Goal: Information Seeking & Learning: Learn about a topic

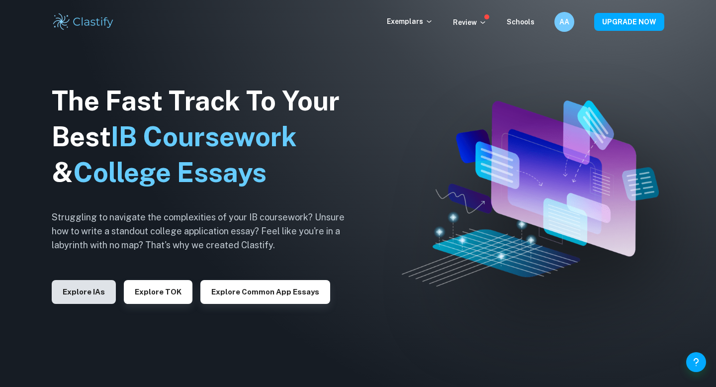
drag, startPoint x: 0, startPoint y: 0, endPoint x: 81, endPoint y: 297, distance: 308.1
click at [81, 297] on button "Explore IAs" at bounding box center [84, 292] width 64 height 24
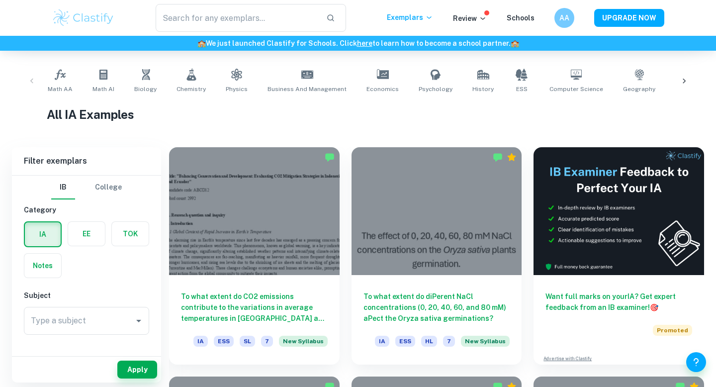
scroll to position [187, 0]
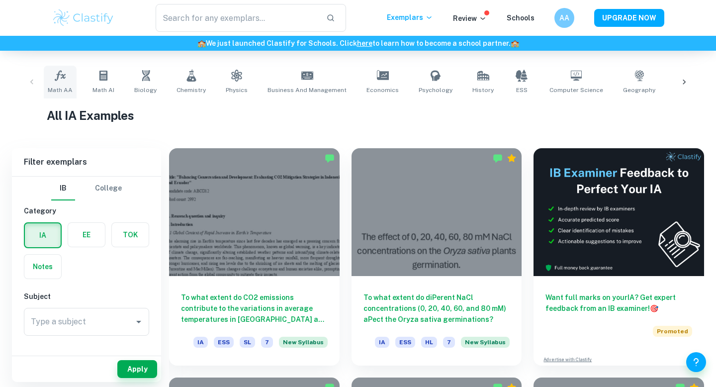
drag, startPoint x: 81, startPoint y: 297, endPoint x: 63, endPoint y: 91, distance: 207.7
click at [63, 91] on span "Math AA" at bounding box center [60, 90] width 25 height 9
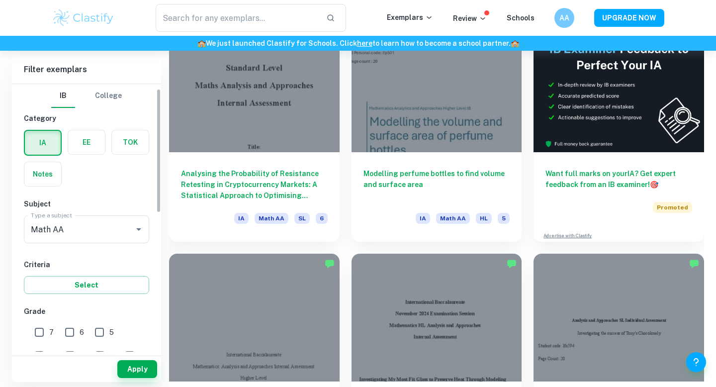
scroll to position [99, 0]
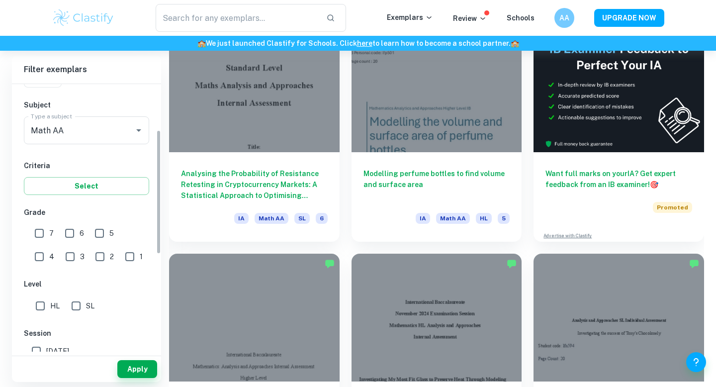
click at [42, 236] on input "7" at bounding box center [39, 233] width 20 height 20
checkbox input "true"
drag, startPoint x: 63, startPoint y: 91, endPoint x: 84, endPoint y: 307, distance: 217.9
click at [84, 307] on input "SL" at bounding box center [76, 306] width 20 height 20
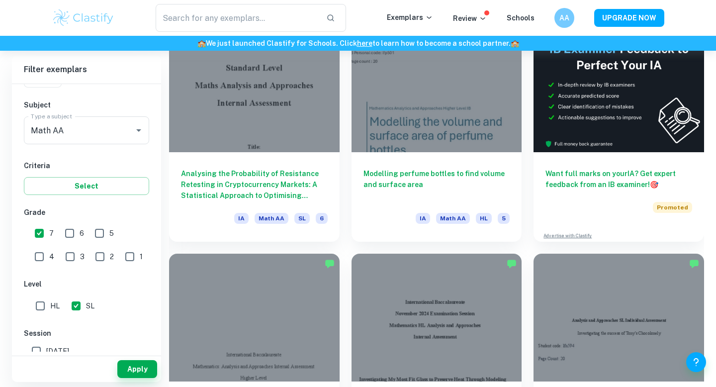
checkbox input "false"
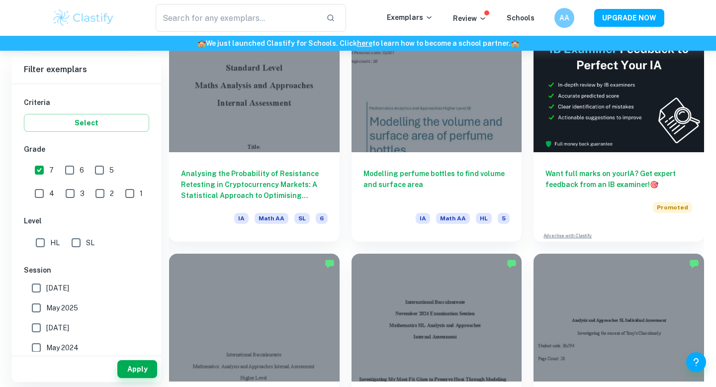
scroll to position [202, 0]
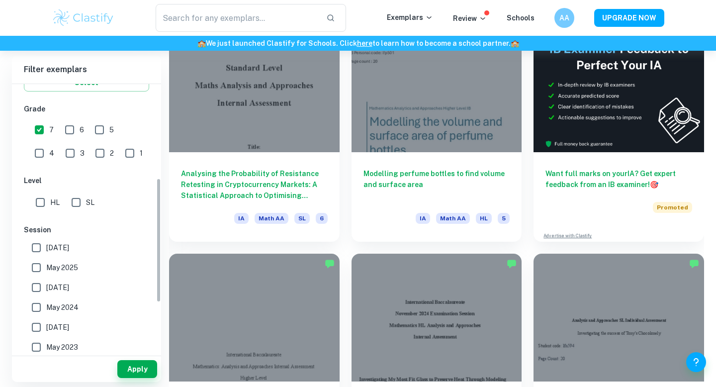
click at [67, 308] on span "May 2024" at bounding box center [62, 307] width 32 height 11
click at [46, 308] on input "May 2024" at bounding box center [36, 307] width 20 height 20
checkbox input "true"
drag, startPoint x: 84, startPoint y: 307, endPoint x: 67, endPoint y: 292, distance: 22.9
click at [67, 292] on span "[DATE]" at bounding box center [57, 287] width 23 height 11
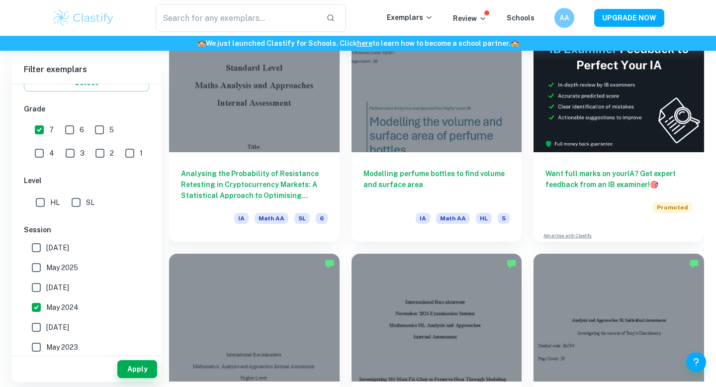
click at [46, 292] on input "[DATE]" at bounding box center [36, 288] width 20 height 20
checkbox input "true"
drag, startPoint x: 67, startPoint y: 292, endPoint x: 66, endPoint y: 271, distance: 21.4
click at [66, 271] on span "May 2025" at bounding box center [62, 267] width 32 height 11
click at [46, 271] on input "May 2025" at bounding box center [36, 268] width 20 height 20
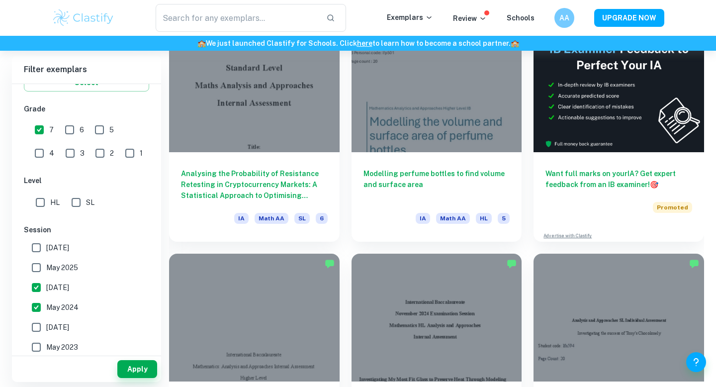
checkbox input "true"
drag, startPoint x: 66, startPoint y: 271, endPoint x: 64, endPoint y: 256, distance: 14.6
click at [64, 256] on label "[DATE]" at bounding box center [83, 248] width 115 height 20
click at [46, 256] on input "[DATE]" at bounding box center [36, 248] width 20 height 20
checkbox input "true"
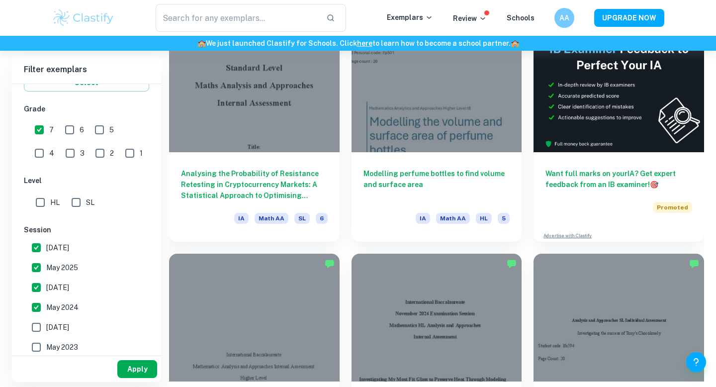
drag, startPoint x: 64, startPoint y: 256, endPoint x: 141, endPoint y: 367, distance: 135.1
click at [141, 343] on button "Apply" at bounding box center [137, 369] width 40 height 18
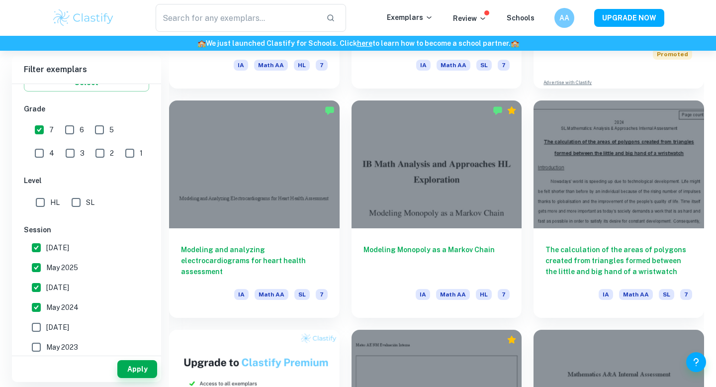
scroll to position [470, 0]
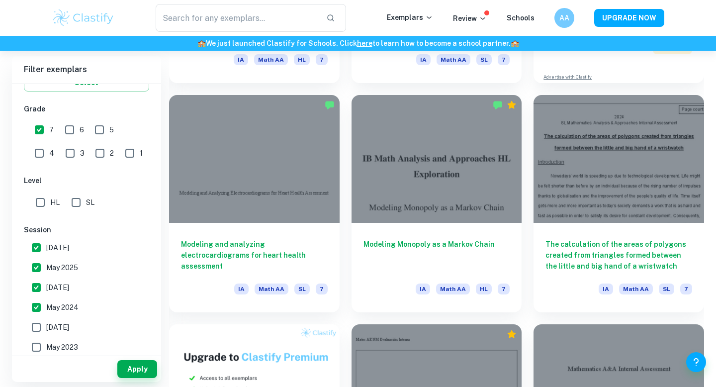
click at [243, 250] on h6 "Modeling and analyzing electrocardiograms for heart health assessment" at bounding box center [254, 255] width 147 height 33
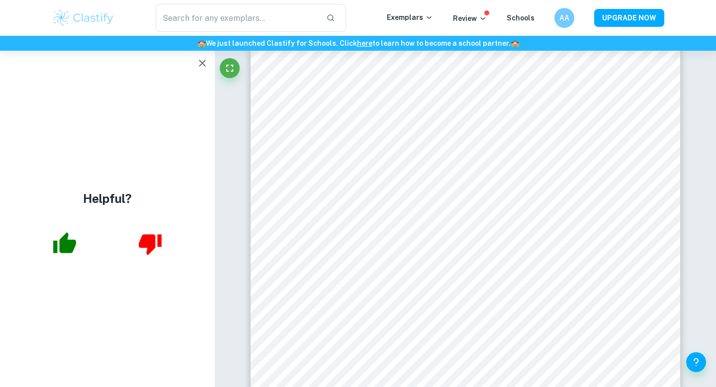
click at [204, 63] on icon "button" at bounding box center [202, 63] width 12 height 12
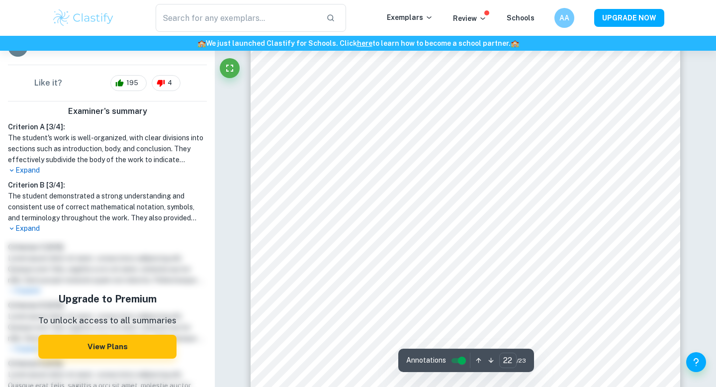
scroll to position [13594, 0]
type input "1"
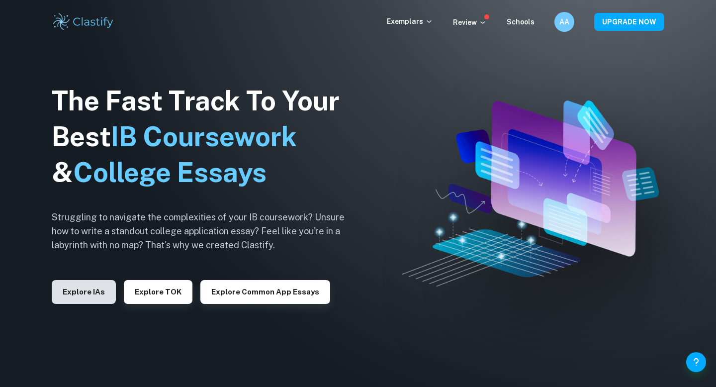
click at [70, 294] on button "Explore IAs" at bounding box center [84, 292] width 64 height 24
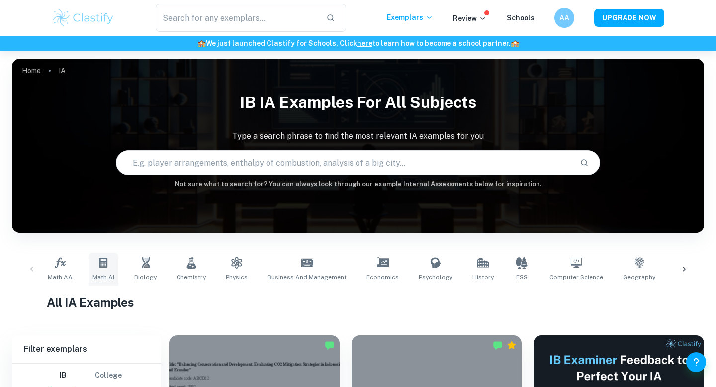
scroll to position [10, 0]
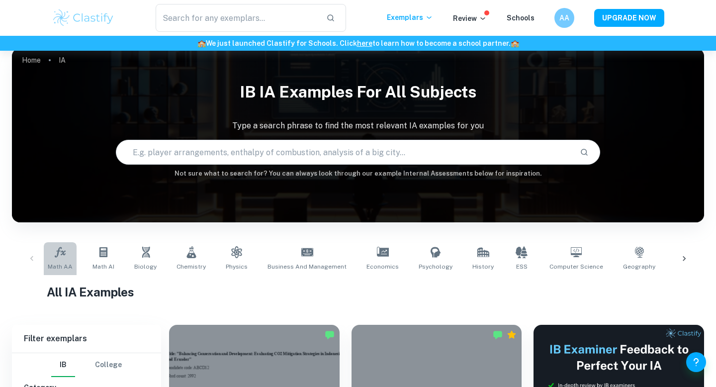
click at [66, 259] on link "Math AA" at bounding box center [60, 258] width 33 height 33
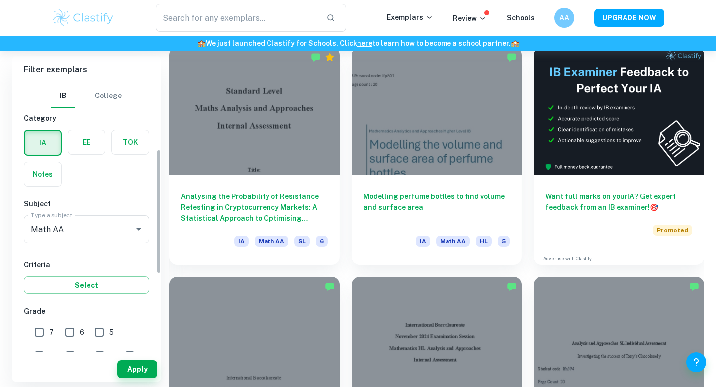
scroll to position [240, 0]
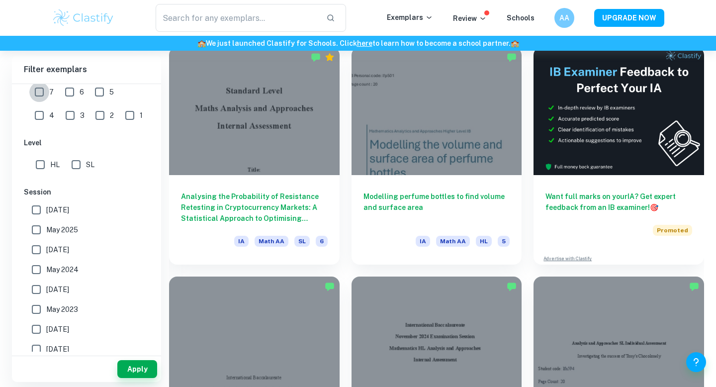
click at [40, 89] on input "7" at bounding box center [39, 92] width 20 height 20
checkbox input "true"
click at [63, 207] on span "May 2026" at bounding box center [57, 209] width 23 height 11
click at [46, 207] on input "May 2026" at bounding box center [36, 210] width 20 height 20
checkbox input "true"
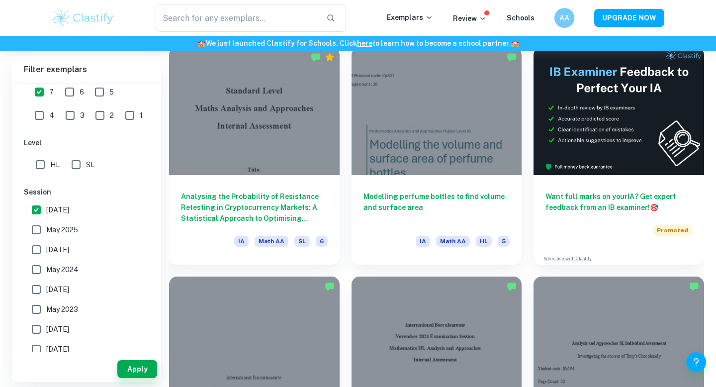
click at [63, 222] on label "May 2025" at bounding box center [83, 230] width 115 height 20
click at [46, 222] on input "May 2025" at bounding box center [36, 230] width 20 height 20
checkbox input "true"
click at [61, 254] on span "November 2024" at bounding box center [57, 249] width 23 height 11
click at [46, 254] on input "November 2024" at bounding box center [36, 250] width 20 height 20
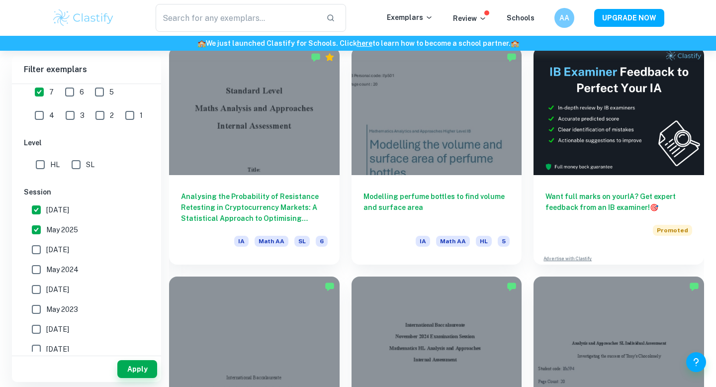
checkbox input "true"
click at [61, 267] on span "May 2024" at bounding box center [62, 269] width 32 height 11
click at [46, 267] on input "May 2024" at bounding box center [36, 270] width 20 height 20
checkbox input "true"
click at [124, 364] on button "Apply" at bounding box center [137, 369] width 40 height 18
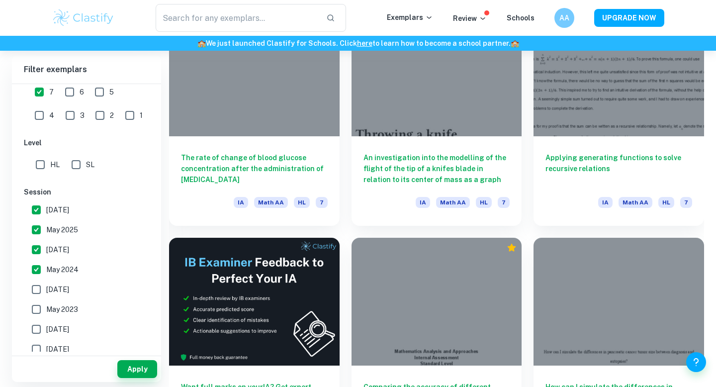
scroll to position [909, 0]
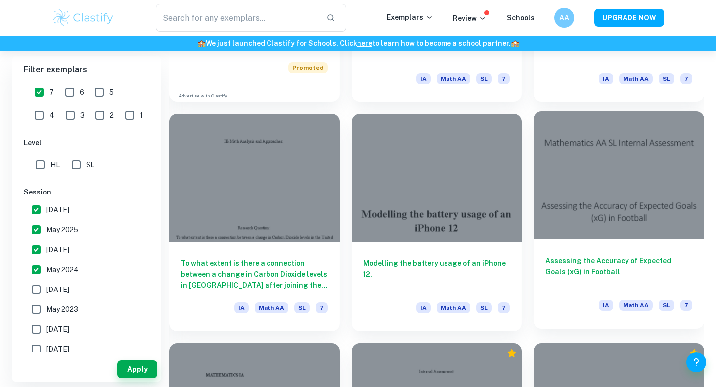
click at [588, 176] on div at bounding box center [619, 175] width 171 height 128
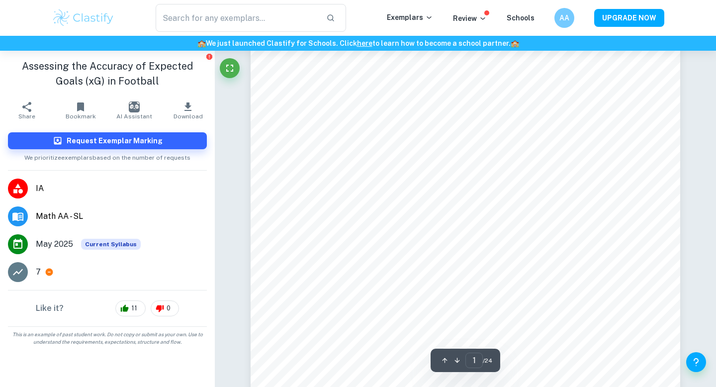
scroll to position [88, 0]
type input "2"
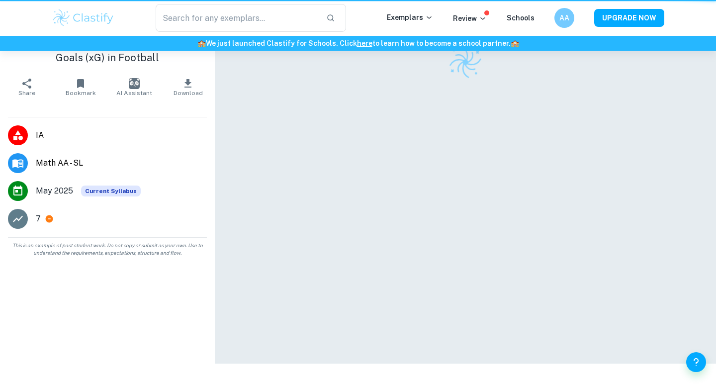
scroll to position [51, 0]
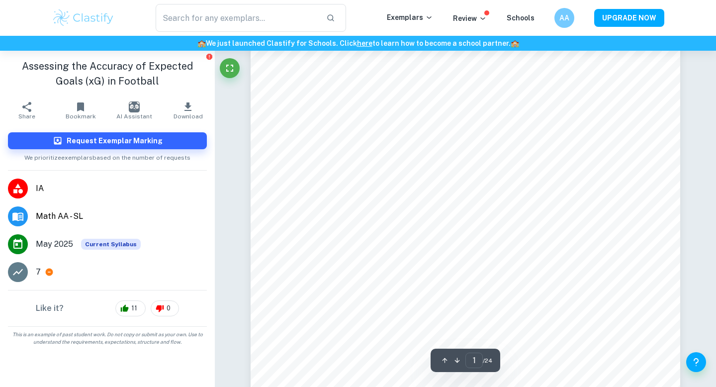
scroll to position [947, 0]
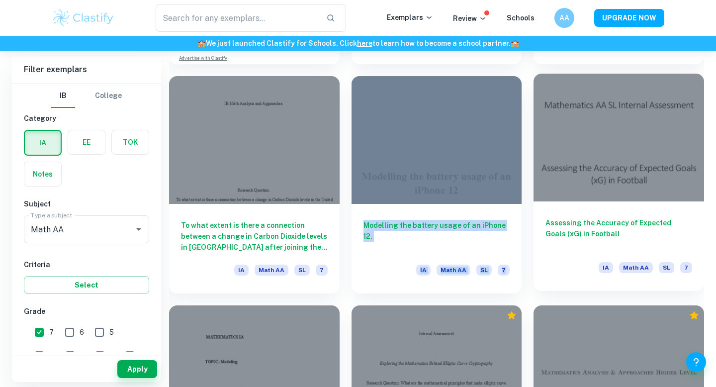
click at [558, 228] on h6 "Assessing the Accuracy of Expected Goals (xG) in Football" at bounding box center [619, 233] width 147 height 33
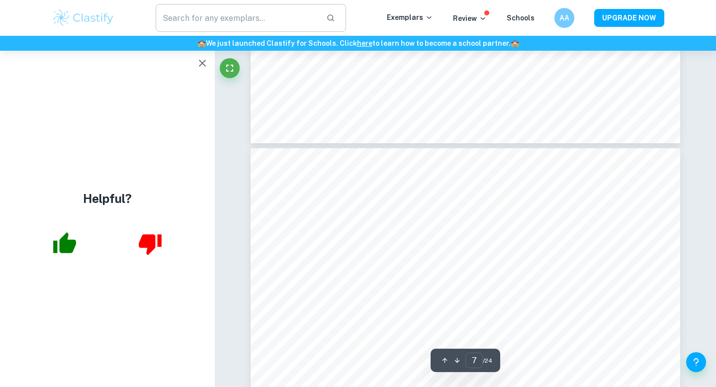
scroll to position [3406, 0]
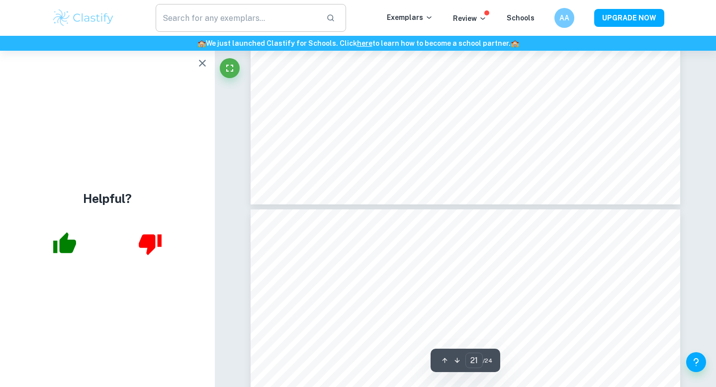
type input "22"
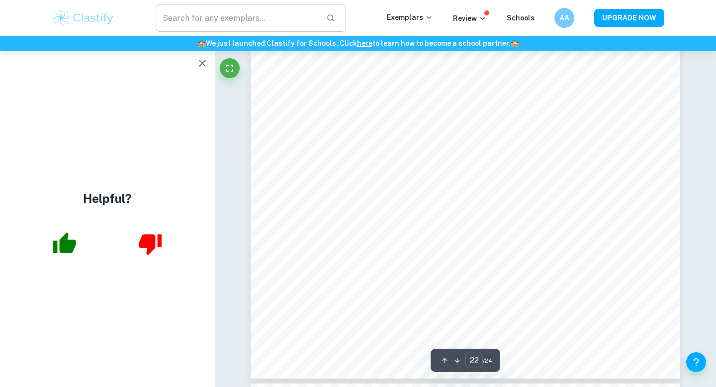
scroll to position [12398, 0]
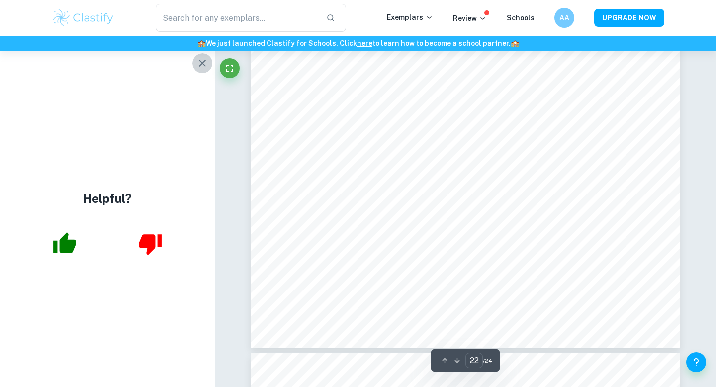
click at [195, 58] on button "button" at bounding box center [202, 63] width 20 height 20
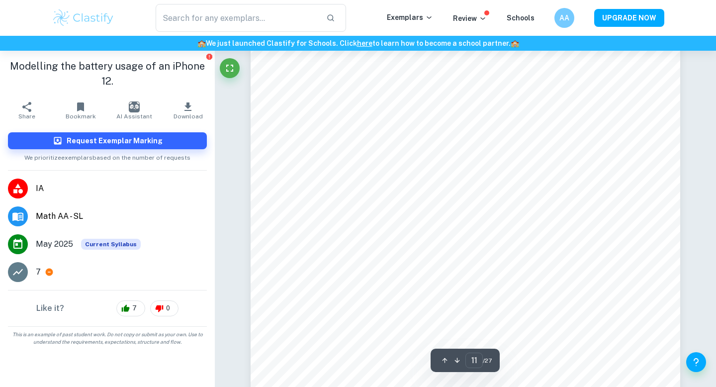
scroll to position [6121, 0]
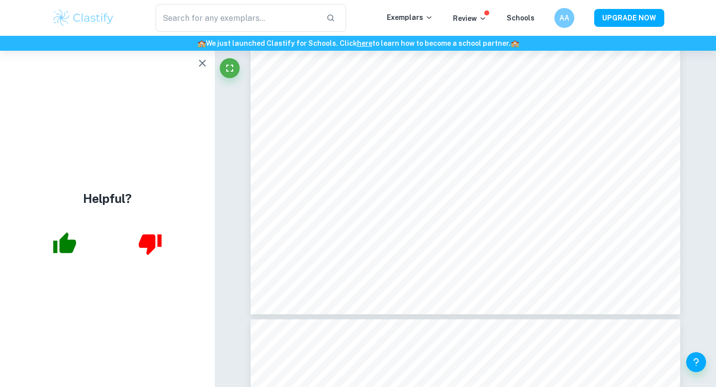
click at [197, 68] on icon "button" at bounding box center [202, 63] width 12 height 12
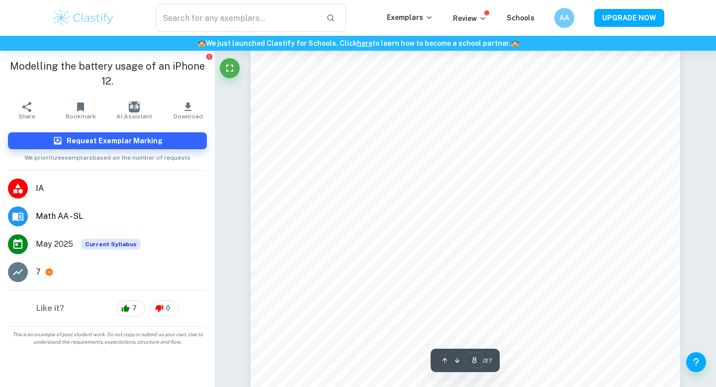
scroll to position [3908, 0]
type input "7"
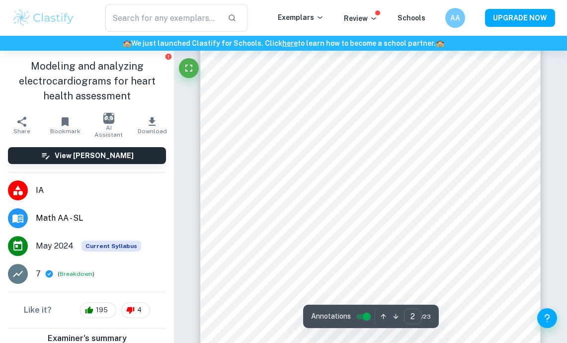
scroll to position [677, 0]
type input "1"
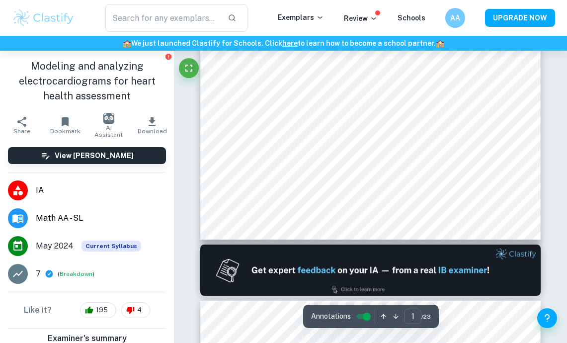
scroll to position [0, 0]
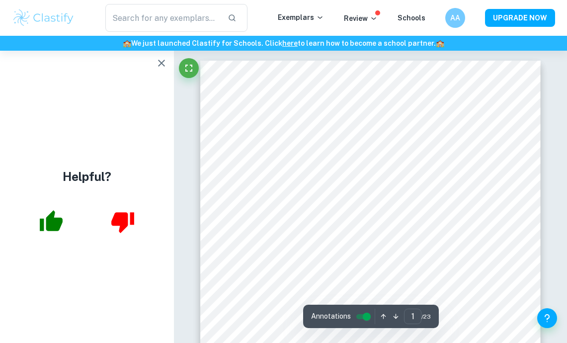
click at [155, 64] on button "button" at bounding box center [162, 63] width 20 height 20
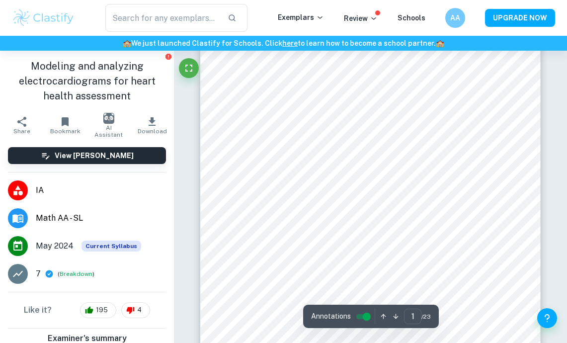
scroll to position [173, 0]
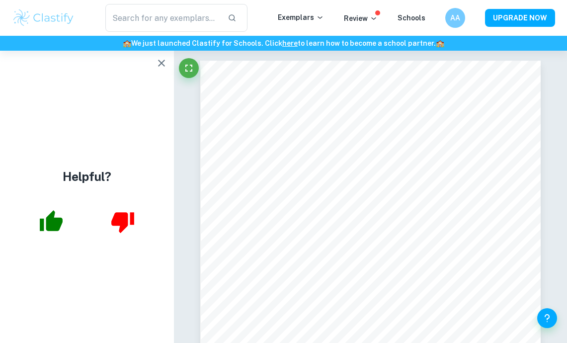
click at [160, 61] on icon "button" at bounding box center [162, 63] width 12 height 12
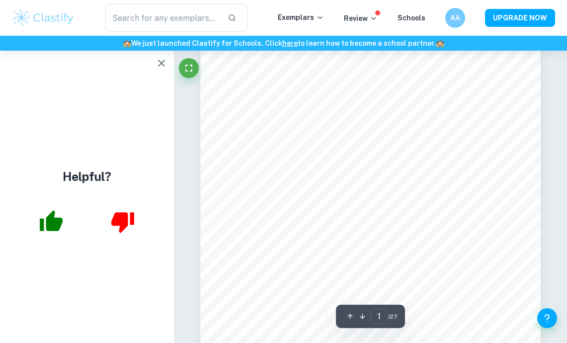
scroll to position [167, 0]
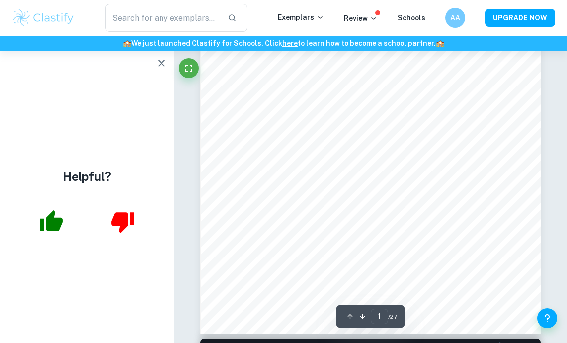
click at [167, 65] on icon "button" at bounding box center [162, 63] width 12 height 12
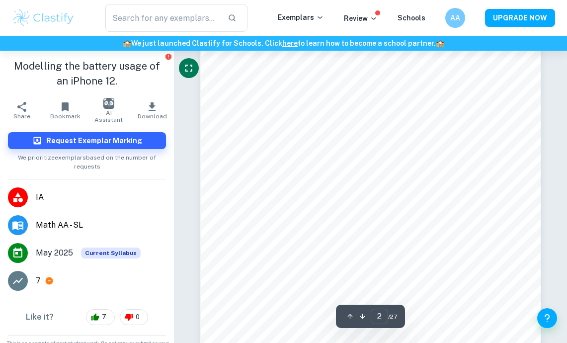
scroll to position [1194, 0]
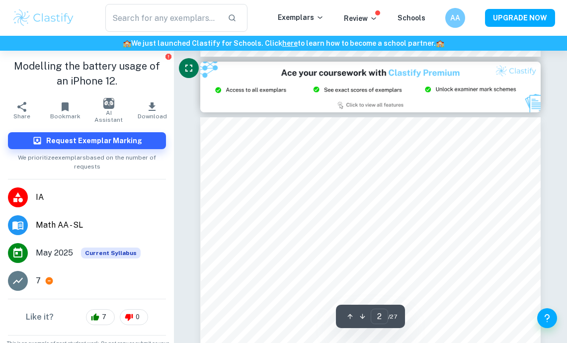
type input "3"
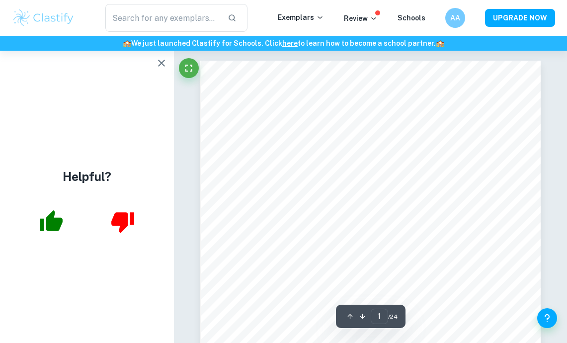
scroll to position [224, 0]
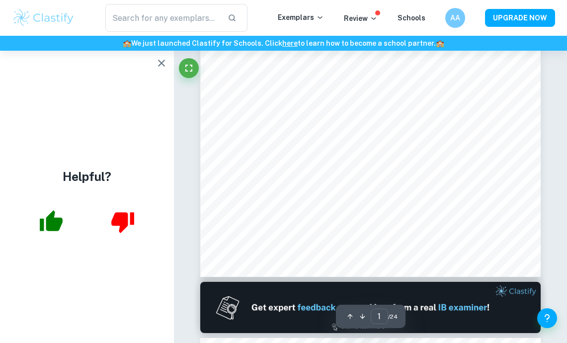
click at [158, 61] on icon "button" at bounding box center [162, 63] width 12 height 12
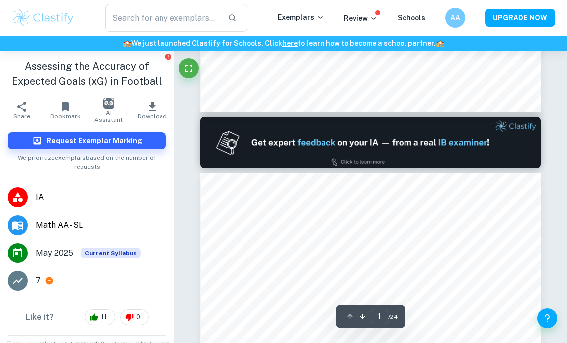
type input "2"
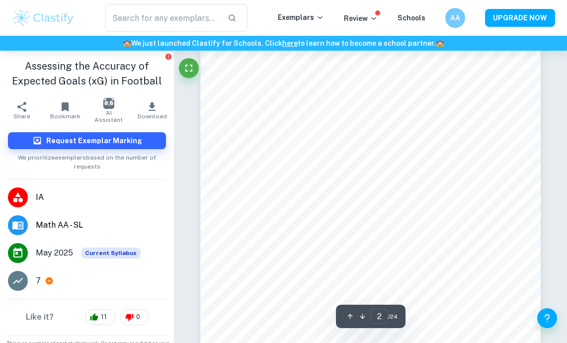
scroll to position [545, 0]
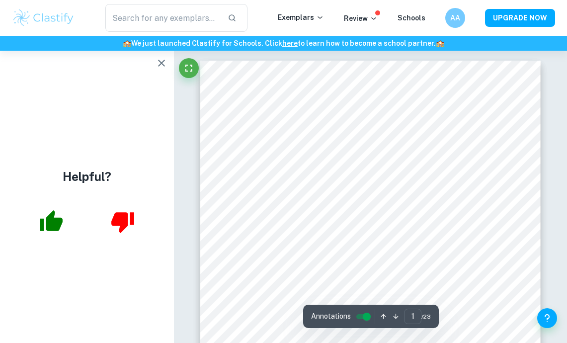
click at [159, 65] on icon "button" at bounding box center [162, 63] width 12 height 12
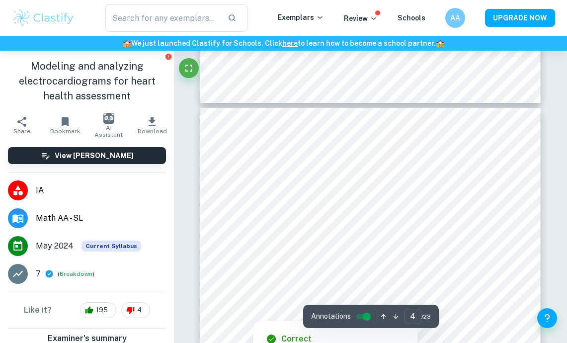
scroll to position [1542, 0]
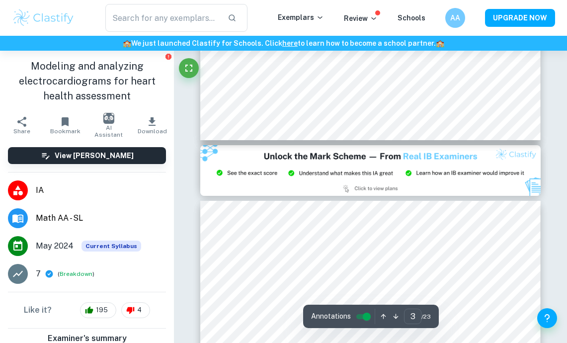
type input "2"
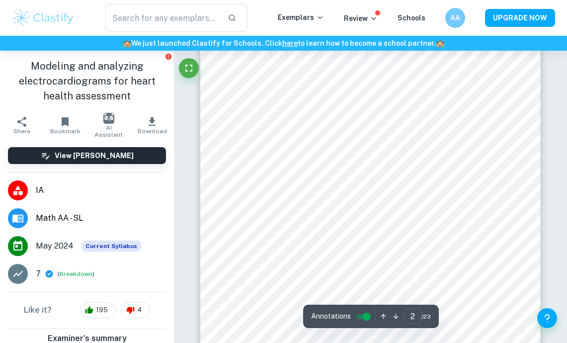
scroll to position [712, 0]
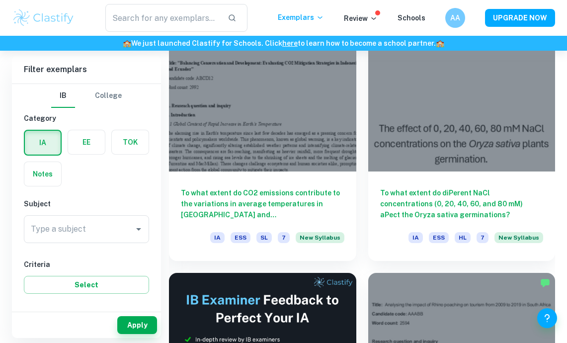
scroll to position [127, 0]
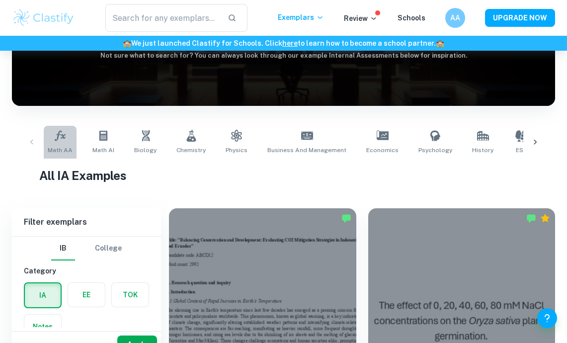
click at [70, 144] on link "Math AA" at bounding box center [60, 142] width 33 height 33
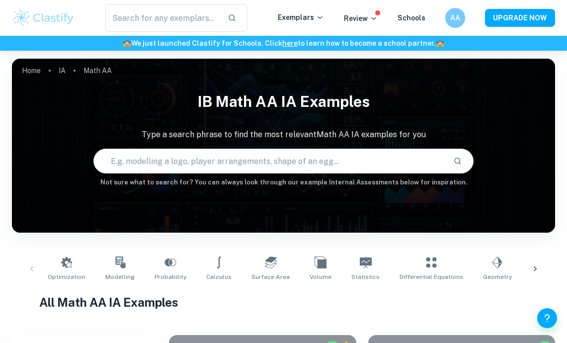
scroll to position [413, 0]
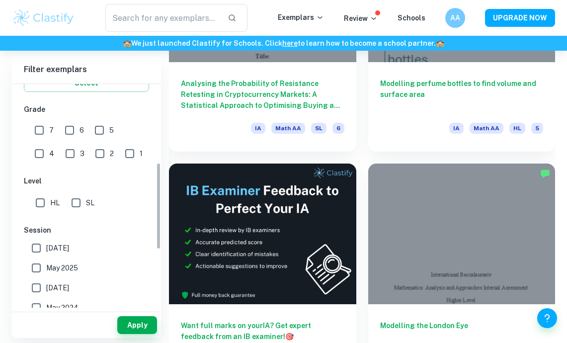
click at [51, 130] on span "7" at bounding box center [51, 130] width 4 height 11
click at [49, 130] on input "7" at bounding box center [39, 130] width 20 height 20
checkbox input "true"
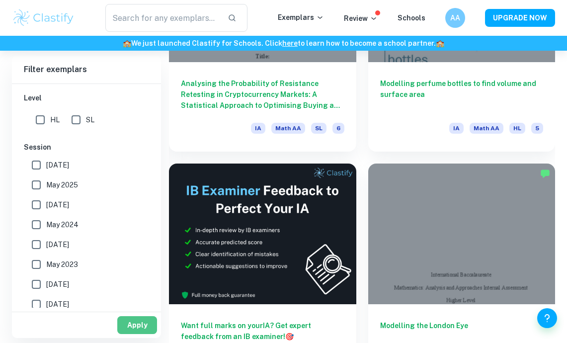
click at [135, 325] on button "Apply" at bounding box center [137, 325] width 40 height 18
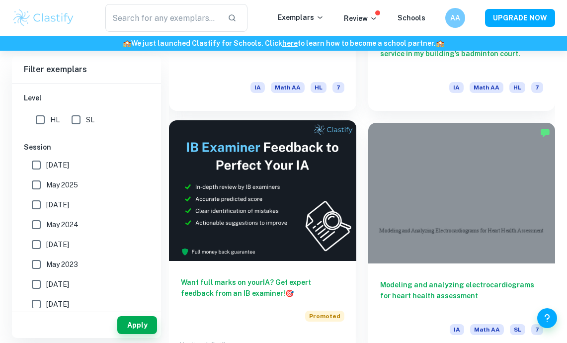
scroll to position [333, 0]
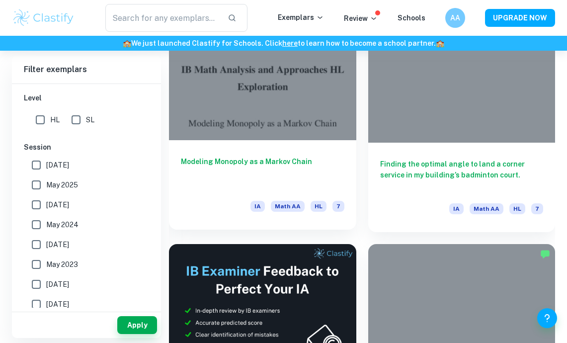
click at [306, 150] on div "Modeling Monopoly as a Markov Chain IA Math AA HL 7" at bounding box center [263, 185] width 188 height 90
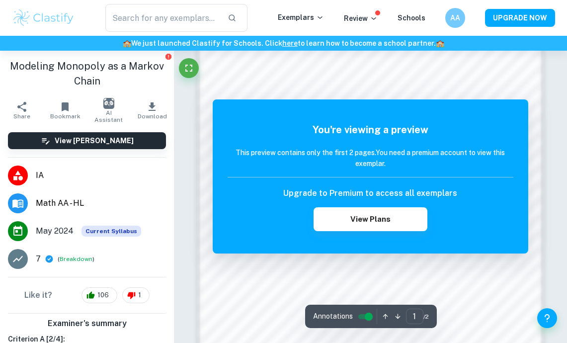
scroll to position [497, 0]
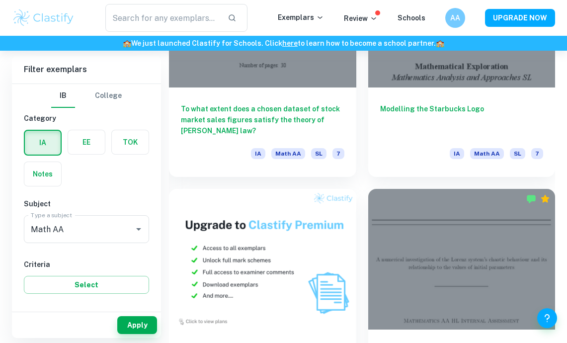
scroll to position [780, 0]
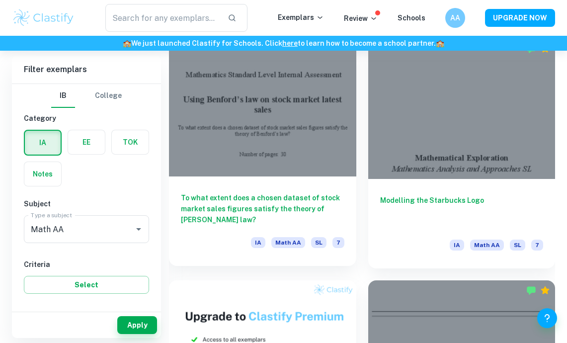
click at [296, 196] on h6 "To what extent does a chosen dataset of stock market sales figures satisfy the …" at bounding box center [263, 208] width 164 height 33
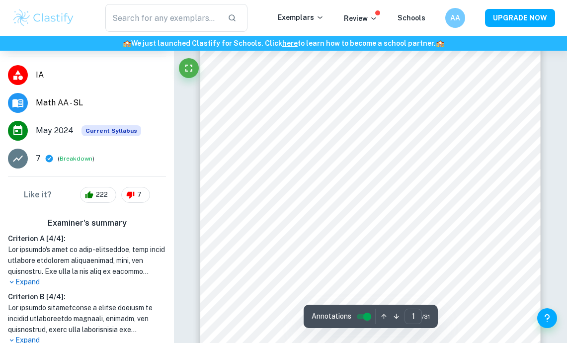
scroll to position [59, 0]
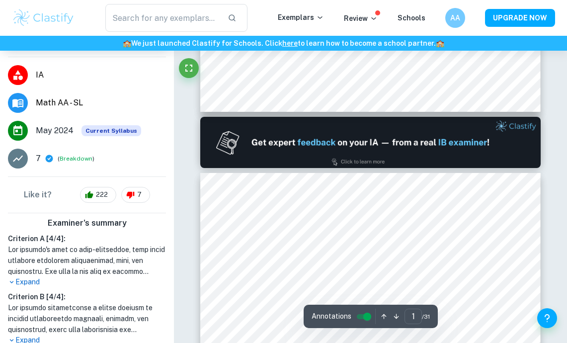
type input "2"
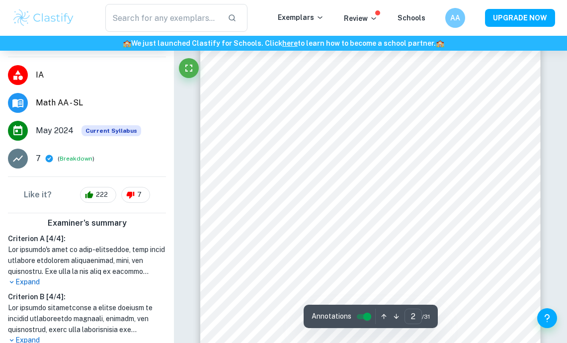
scroll to position [710, 0]
